Goal: Task Accomplishment & Management: Manage account settings

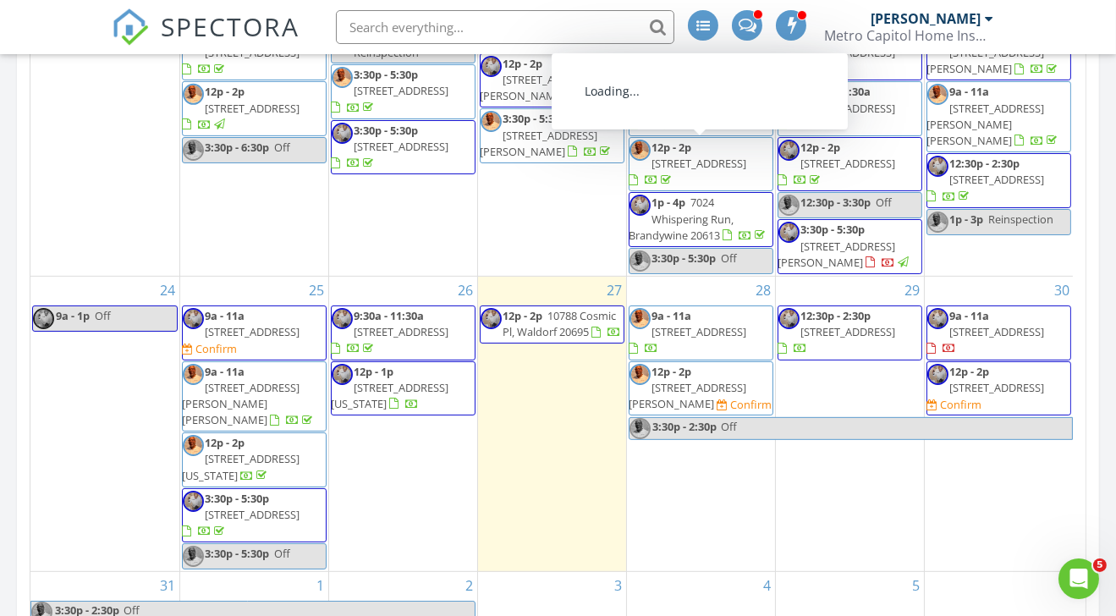
scroll to position [1170, 0]
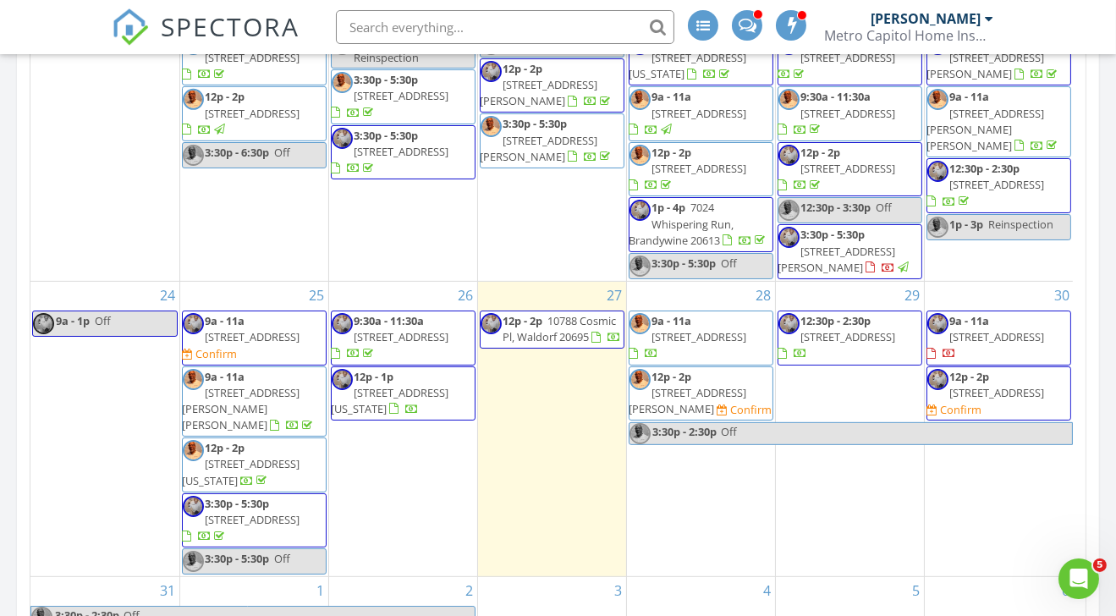
click at [981, 397] on span "2823 Inglewood Ave, Baltimore 21234" at bounding box center [998, 392] width 95 height 15
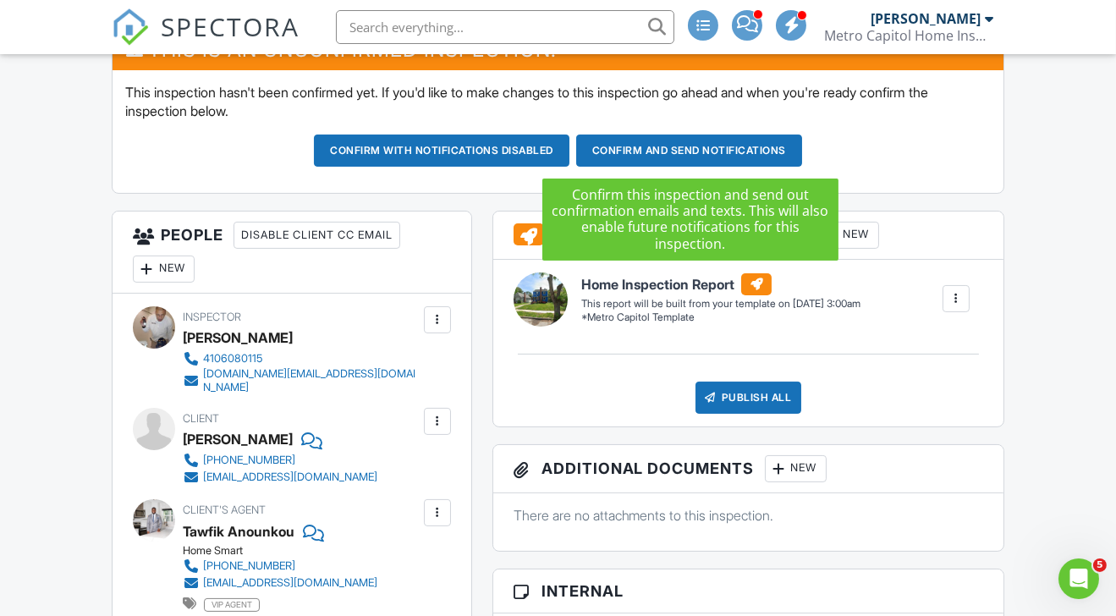
click at [570, 147] on button "Confirm and send notifications" at bounding box center [442, 151] width 256 height 32
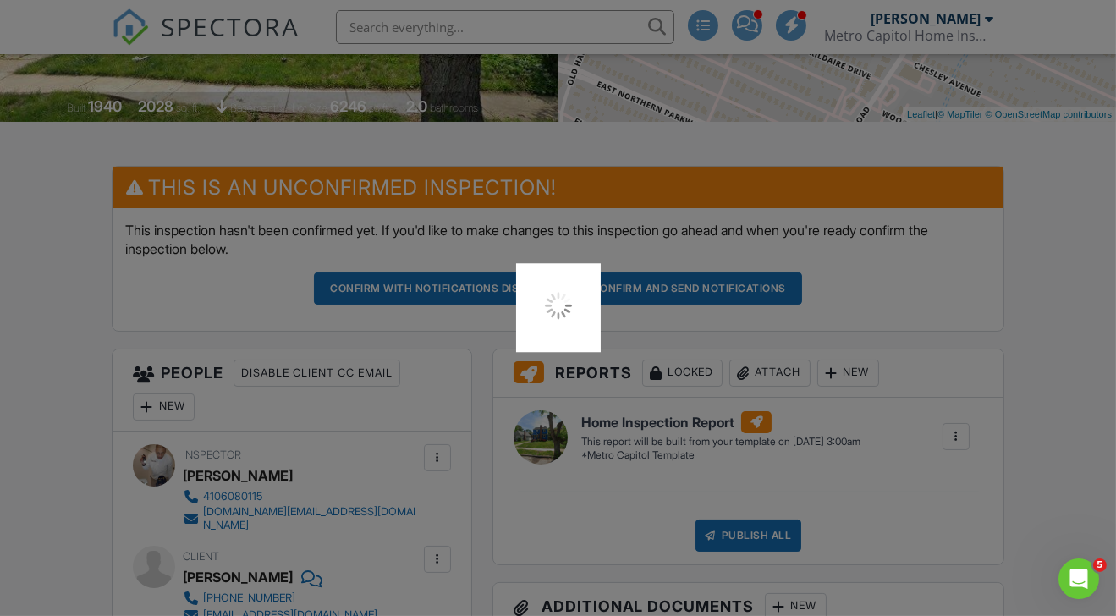
scroll to position [347, 0]
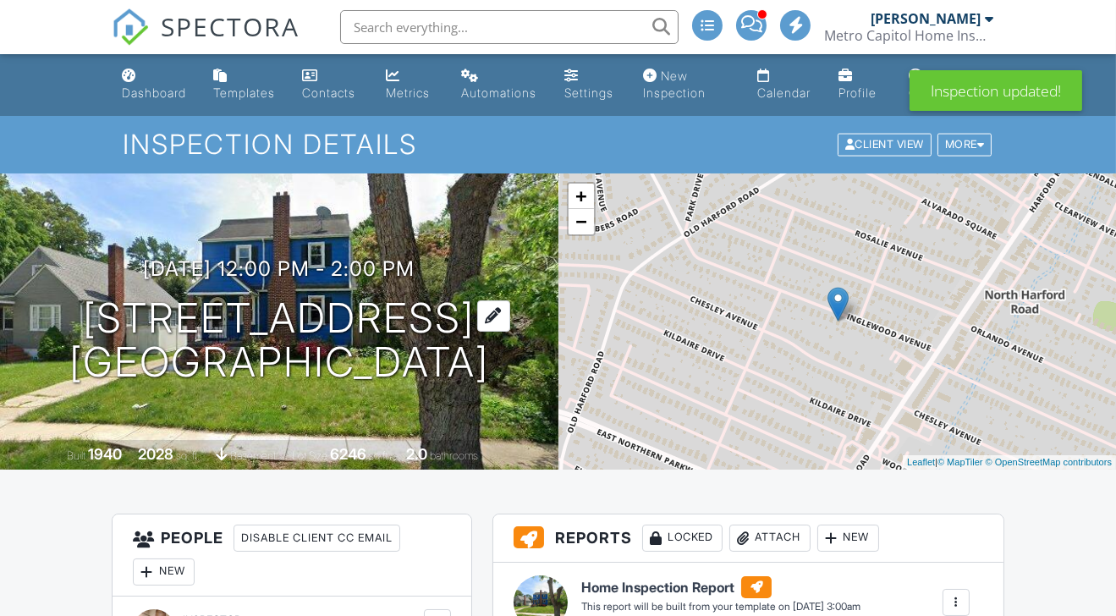
click at [207, 320] on h1 "[STREET_ADDRESS] [GEOGRAPHIC_DATA], MD 21234" at bounding box center [279, 341] width 420 height 90
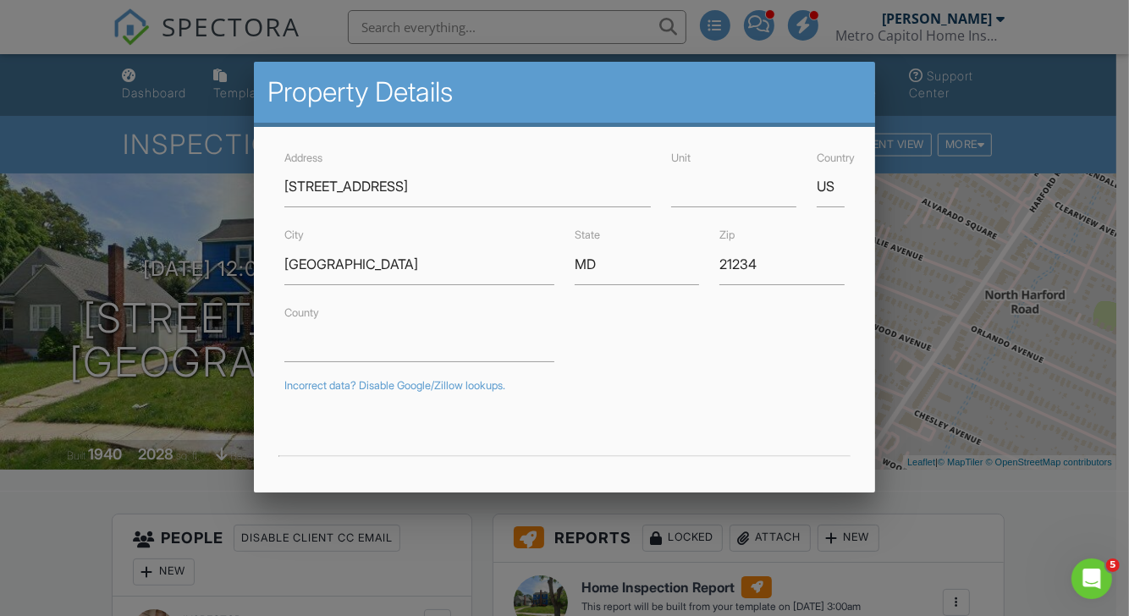
click at [202, 33] on div at bounding box center [564, 300] width 1129 height 770
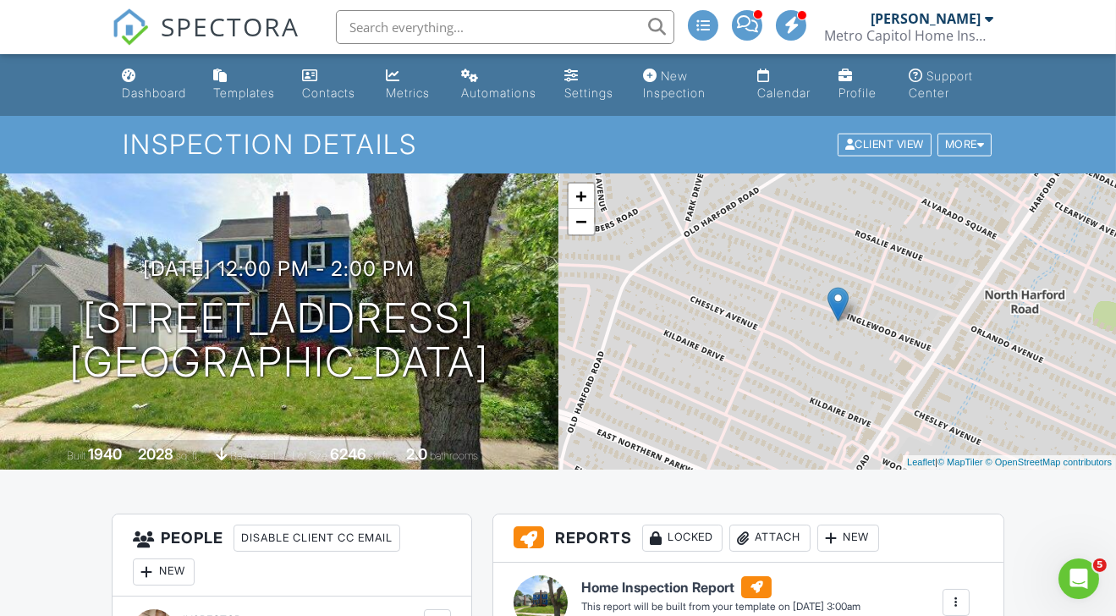
click at [202, 33] on span "SPECTORA" at bounding box center [230, 26] width 139 height 36
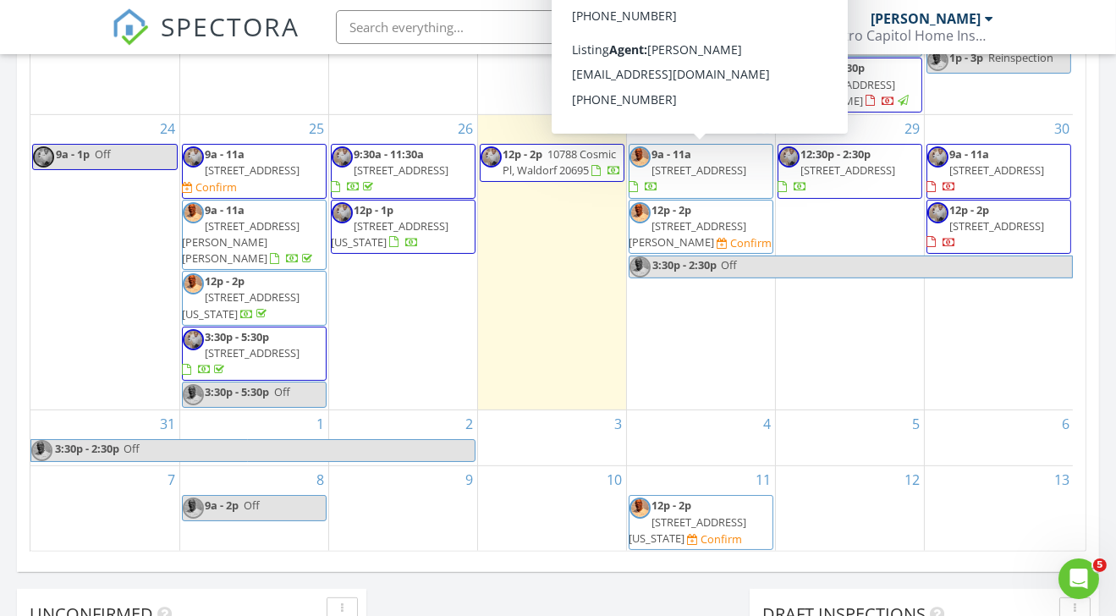
scroll to position [1287, 0]
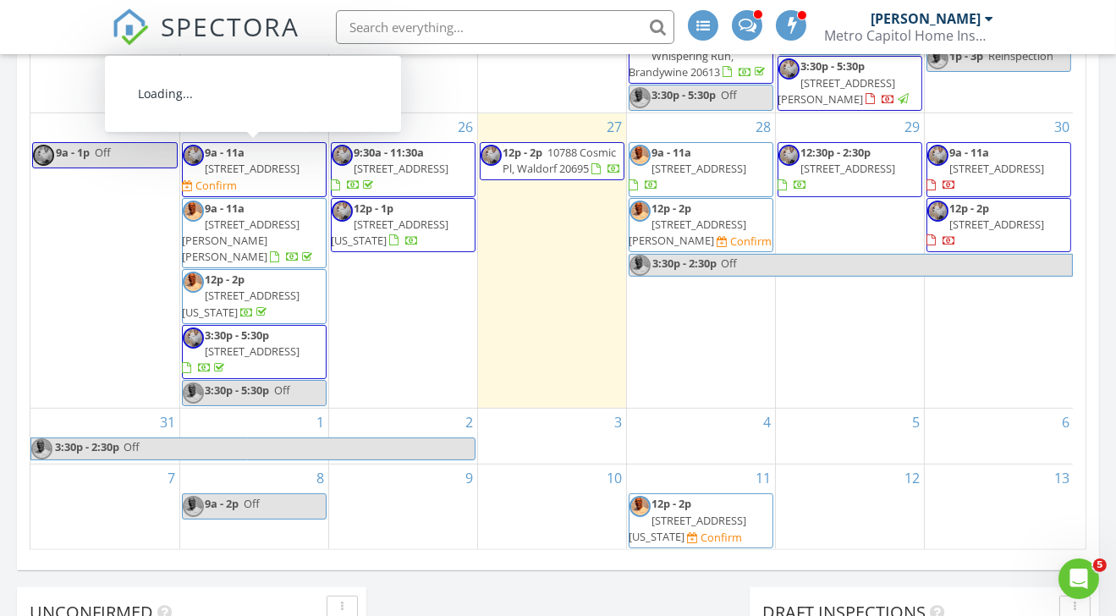
click at [242, 152] on span "9a - 11a" at bounding box center [226, 152] width 40 height 15
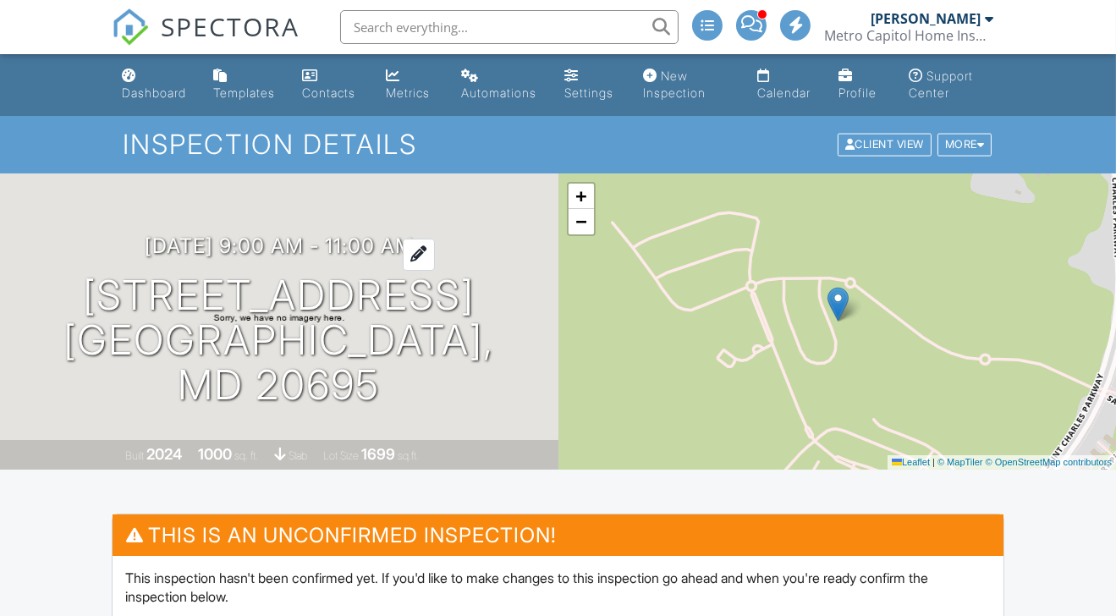
click at [347, 257] on h3 "[DATE] 9:00 am - 11:00 am" at bounding box center [279, 245] width 269 height 23
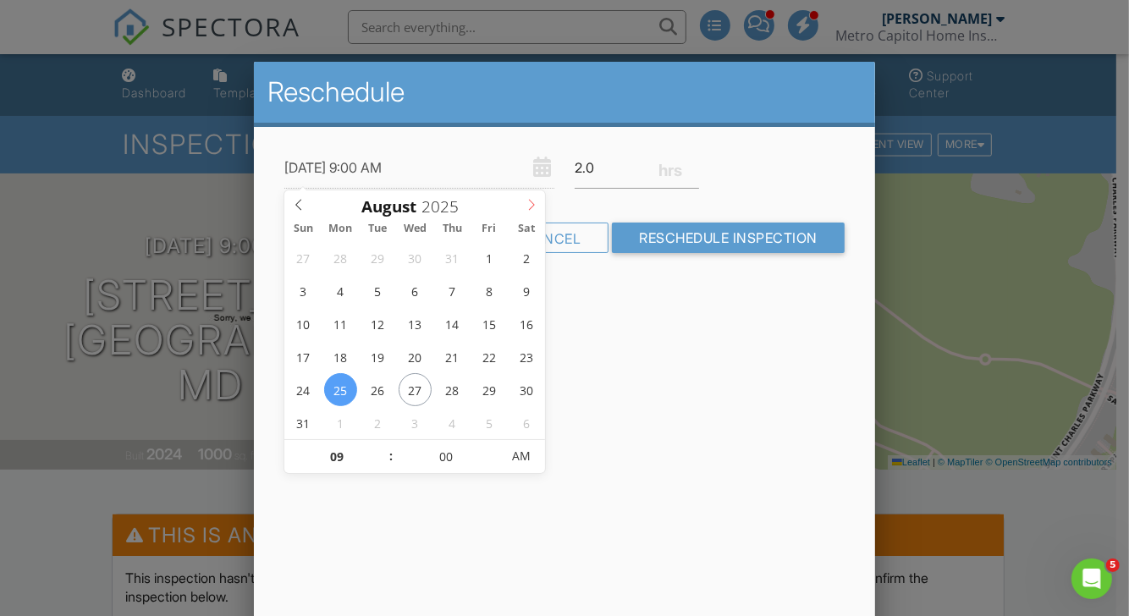
click at [533, 201] on icon at bounding box center [532, 205] width 12 height 12
type input "09/15/2025 9:00 AM"
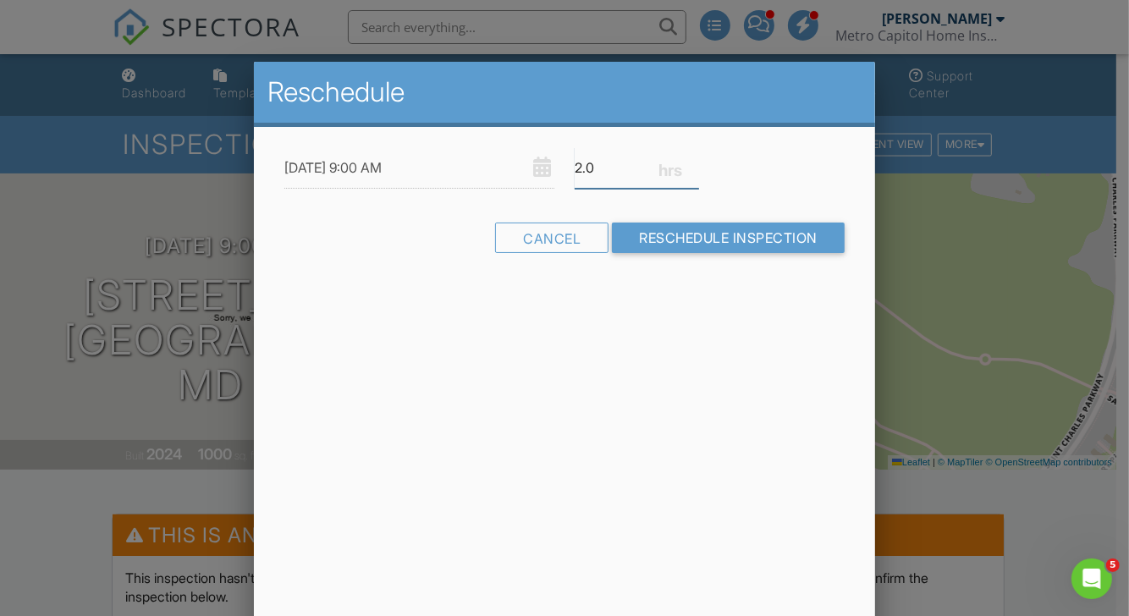
click at [596, 167] on input "2.0" at bounding box center [637, 167] width 124 height 41
type input "2"
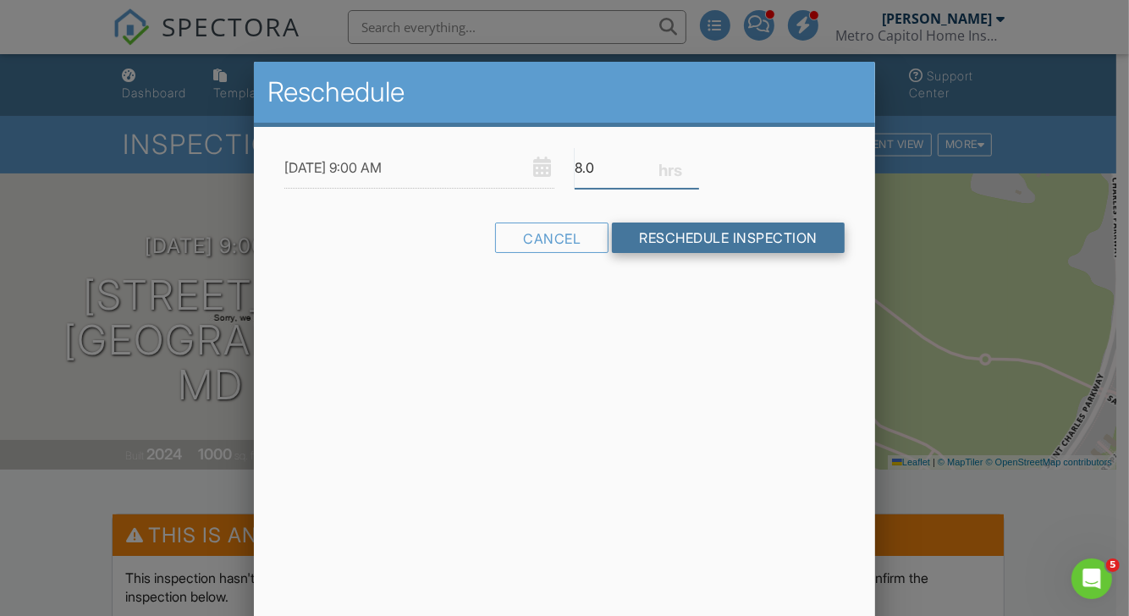
type input "8.0"
click at [688, 238] on input "Reschedule Inspection" at bounding box center [728, 238] width 233 height 30
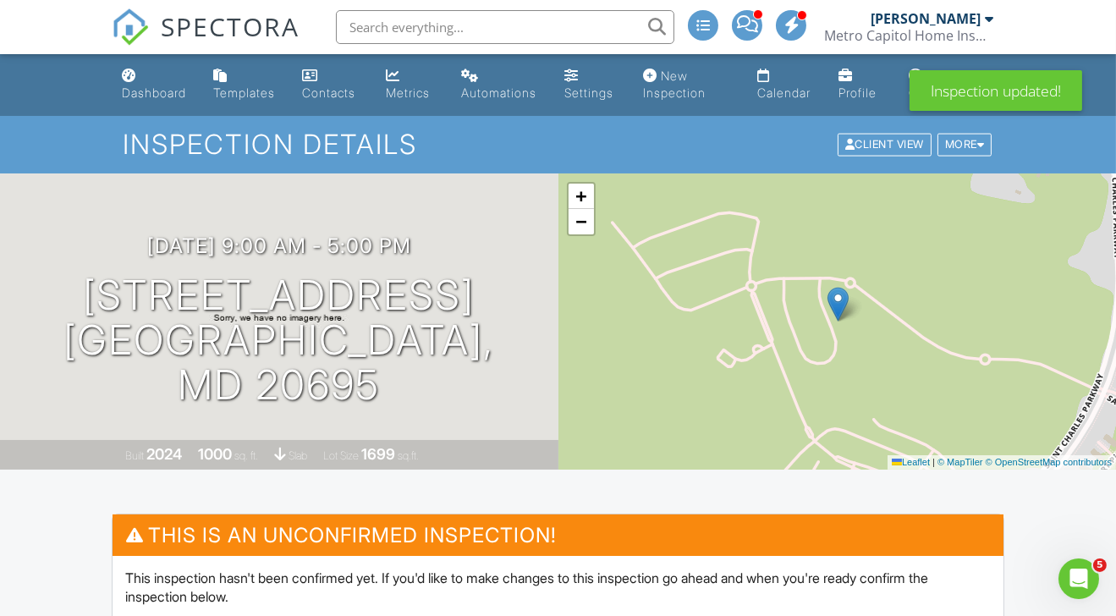
click at [195, 22] on span "SPECTORA" at bounding box center [230, 26] width 139 height 36
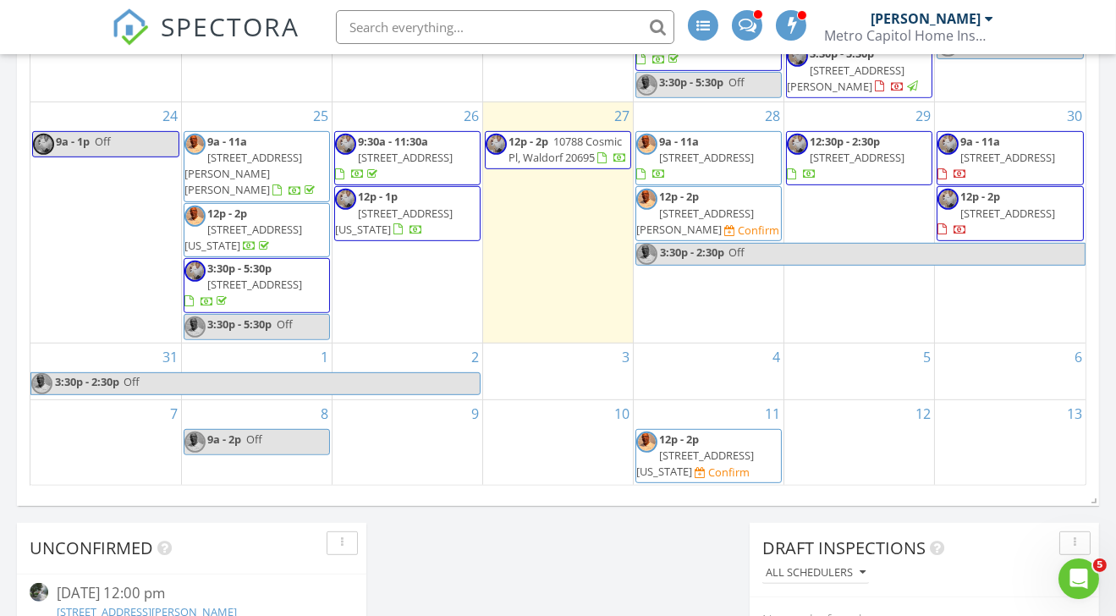
scroll to position [1351, 0]
click at [278, 25] on span "SPECTORA" at bounding box center [230, 26] width 139 height 36
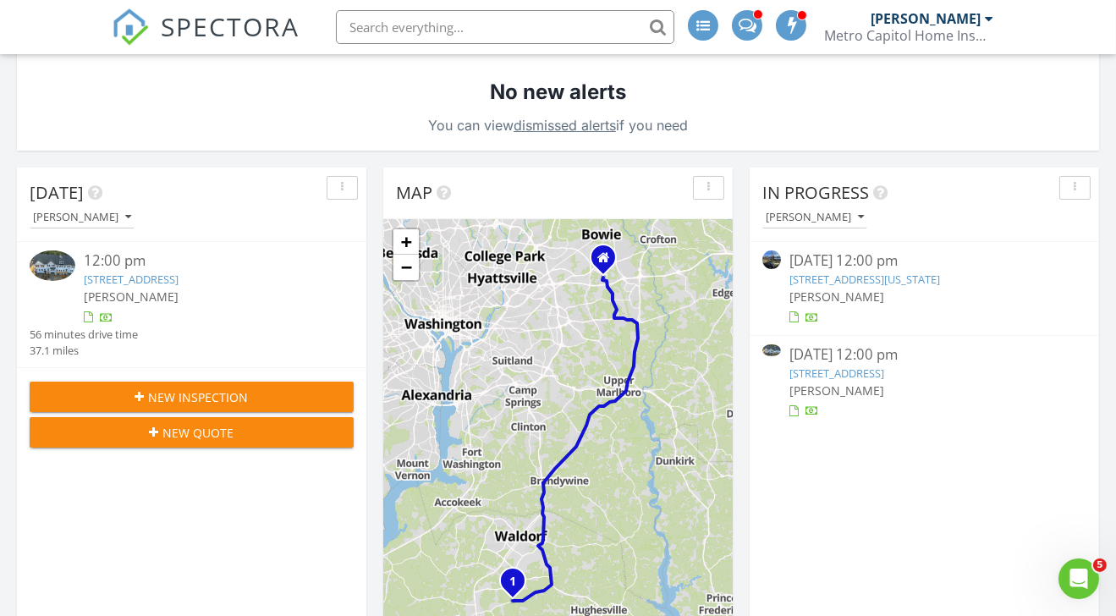
scroll to position [354, 0]
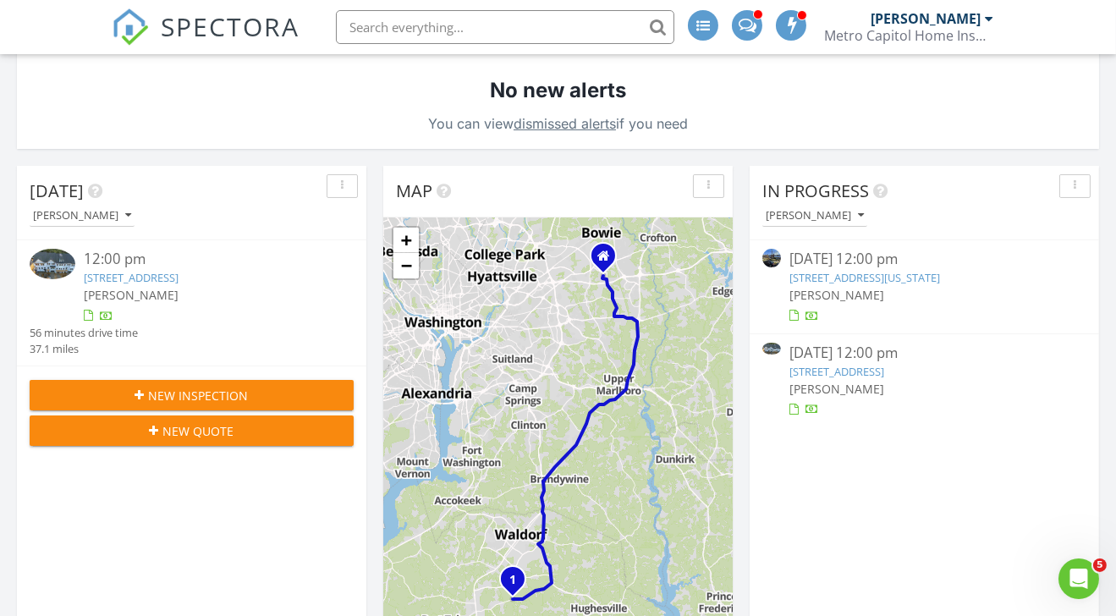
click at [884, 367] on link "10788 Cosmic Pl, Waldorf, MD 20695" at bounding box center [837, 371] width 95 height 15
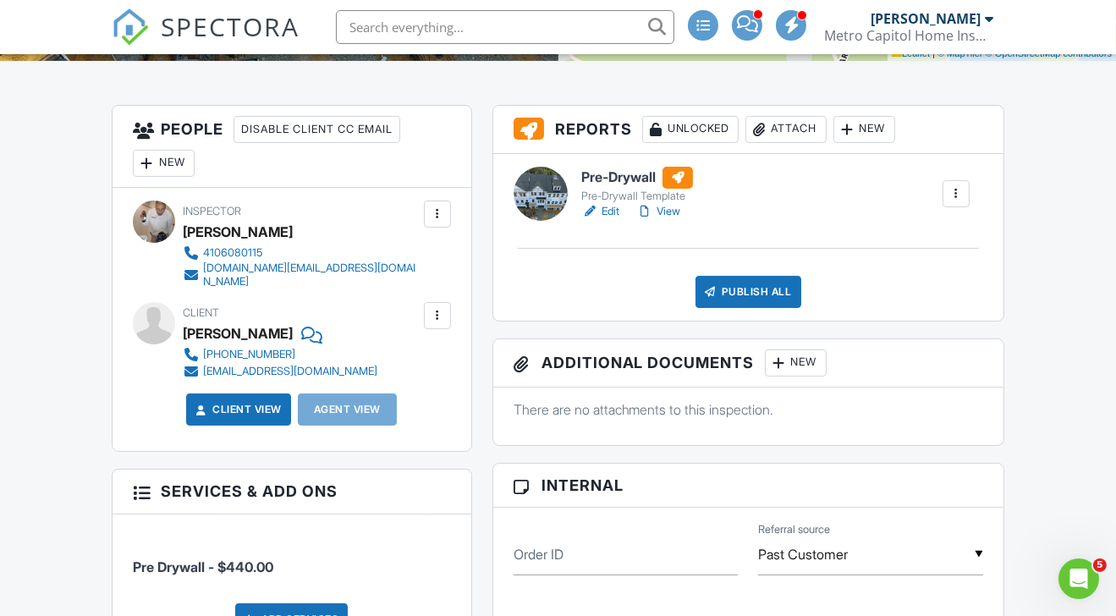
scroll to position [403, 0]
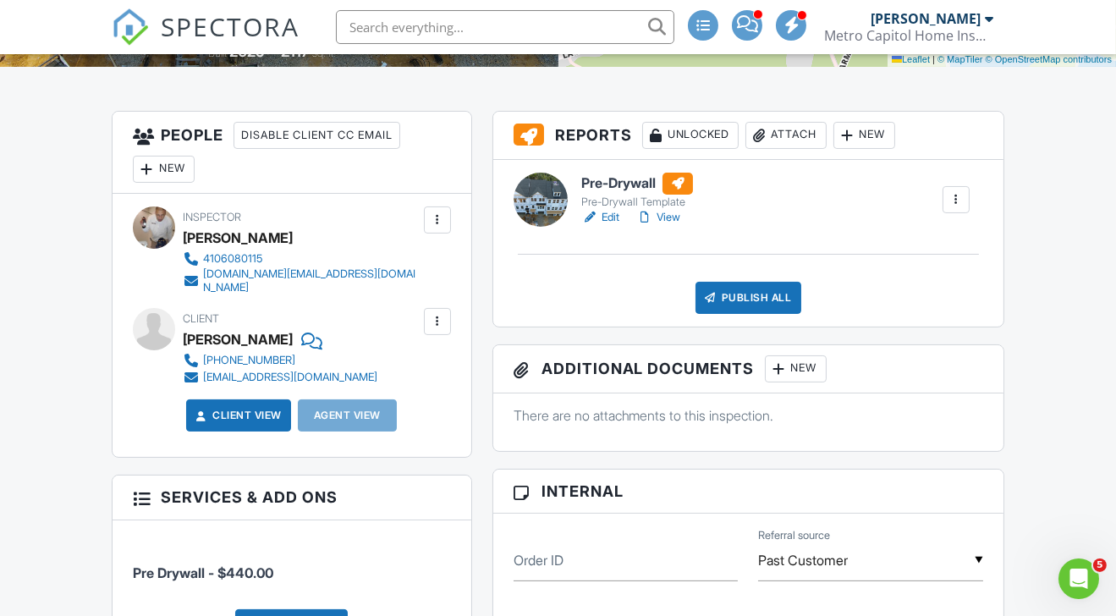
click at [675, 216] on link "View" at bounding box center [658, 217] width 44 height 17
